Goal: Use online tool/utility: Use online tool/utility

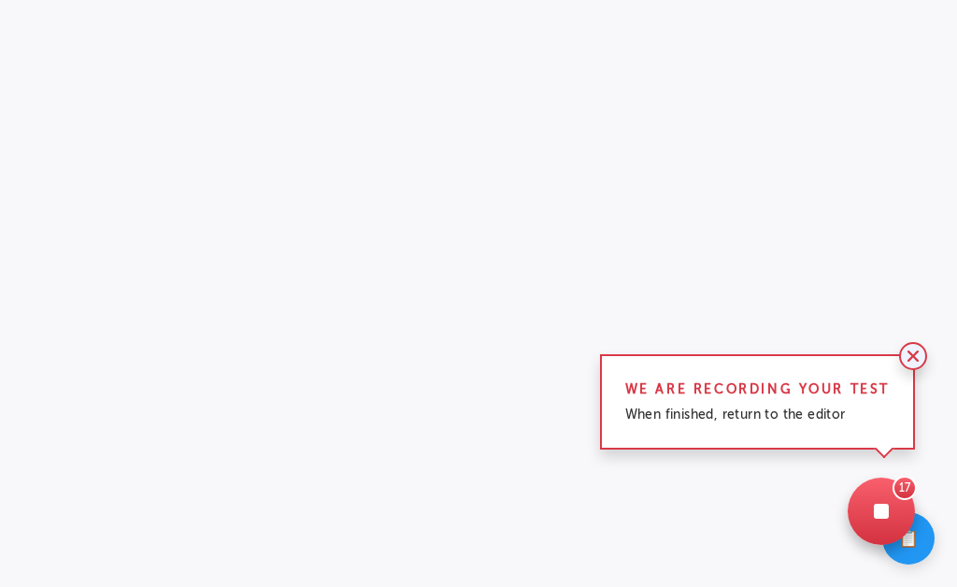
click at [911, 360] on icon at bounding box center [912, 355] width 11 height 11
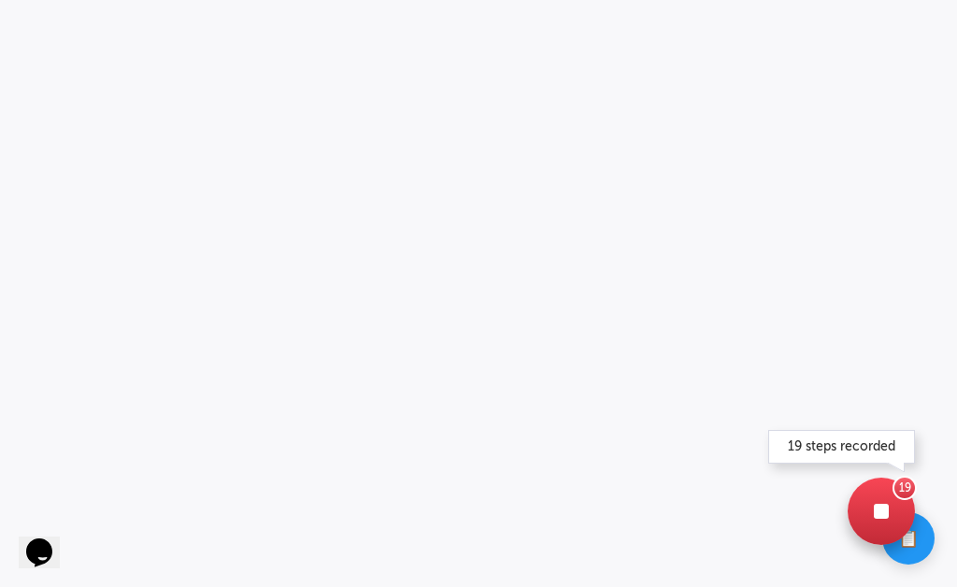
click at [874, 509] on icon at bounding box center [881, 511] width 15 height 15
